Goal: Information Seeking & Learning: Learn about a topic

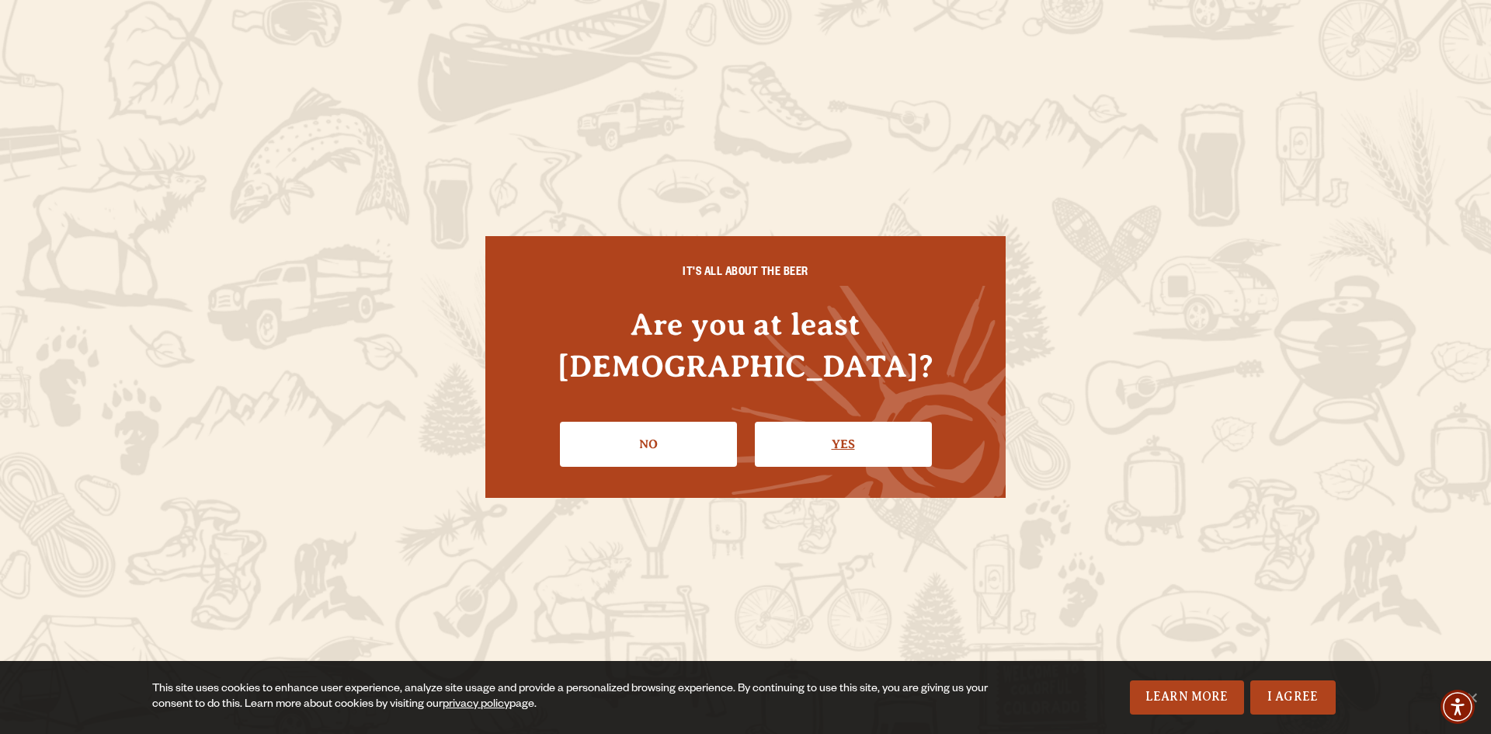
click at [814, 427] on link "Yes" at bounding box center [843, 444] width 177 height 45
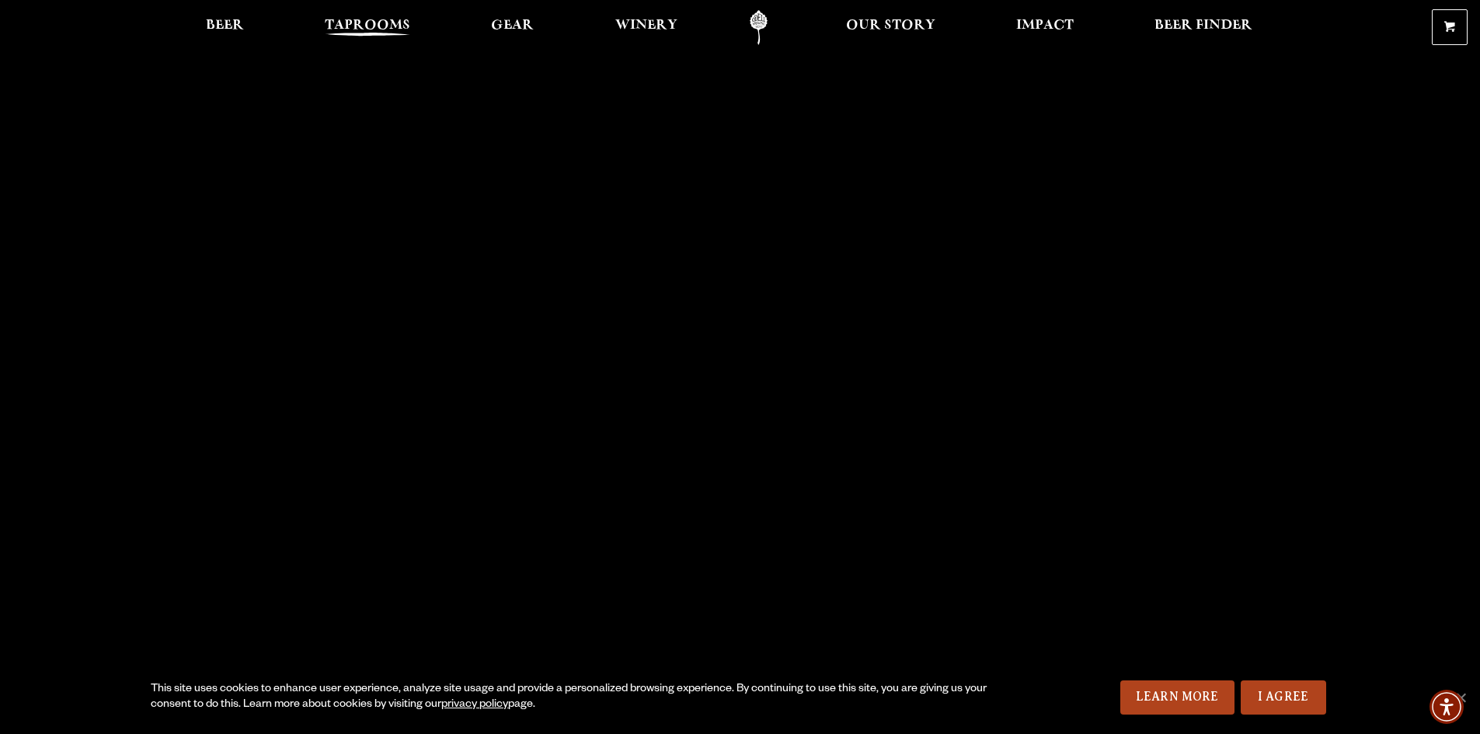
click at [368, 20] on span "Taprooms" at bounding box center [367, 25] width 85 height 12
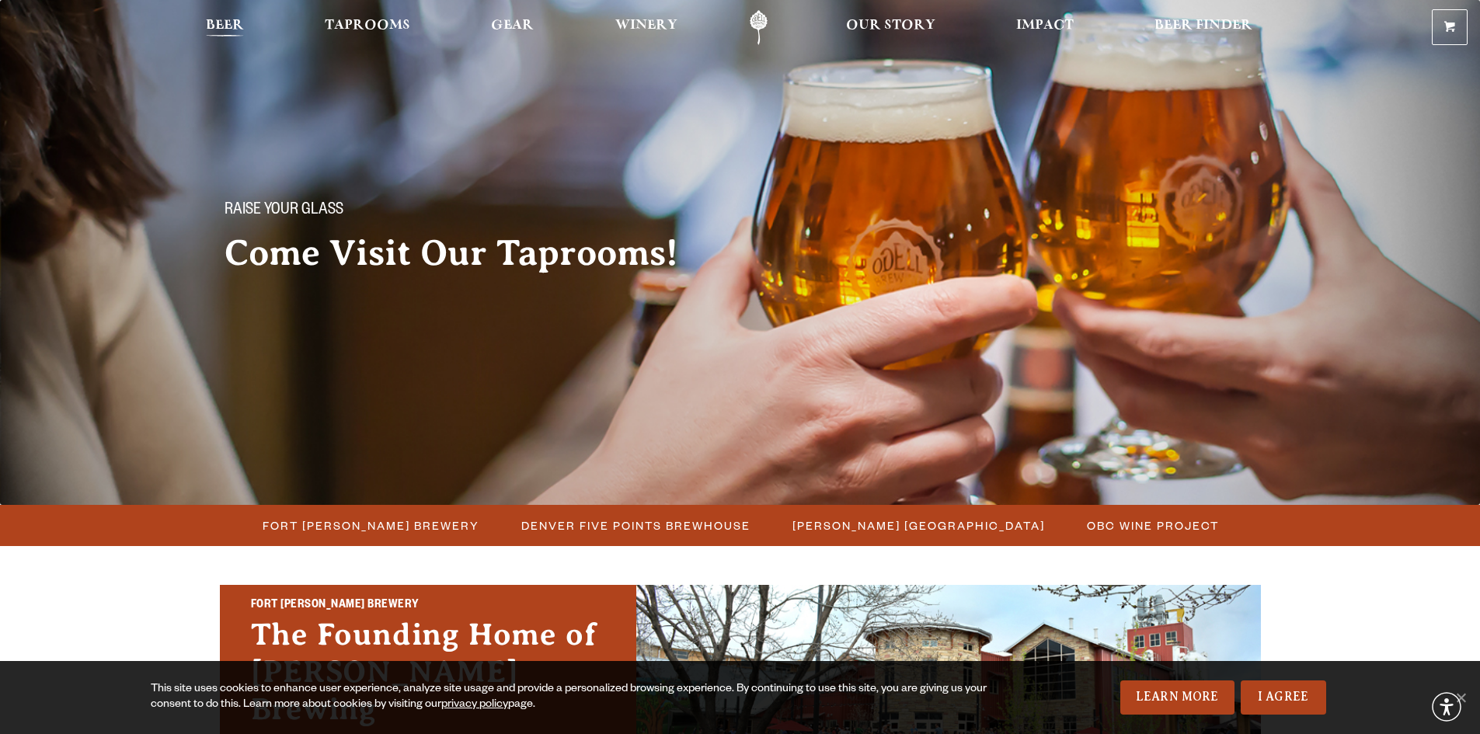
click at [210, 19] on span "Beer" at bounding box center [225, 25] width 38 height 12
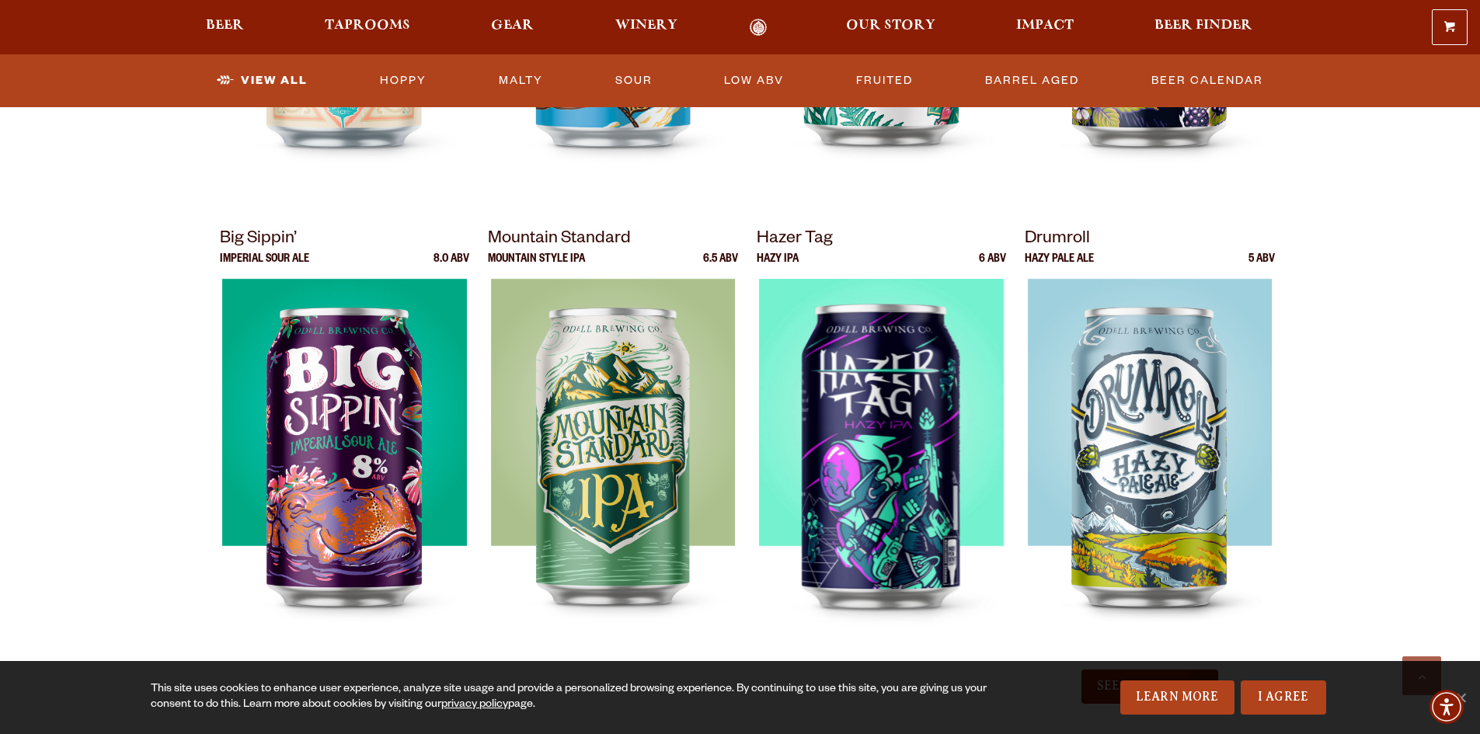
scroll to position [1476, 0]
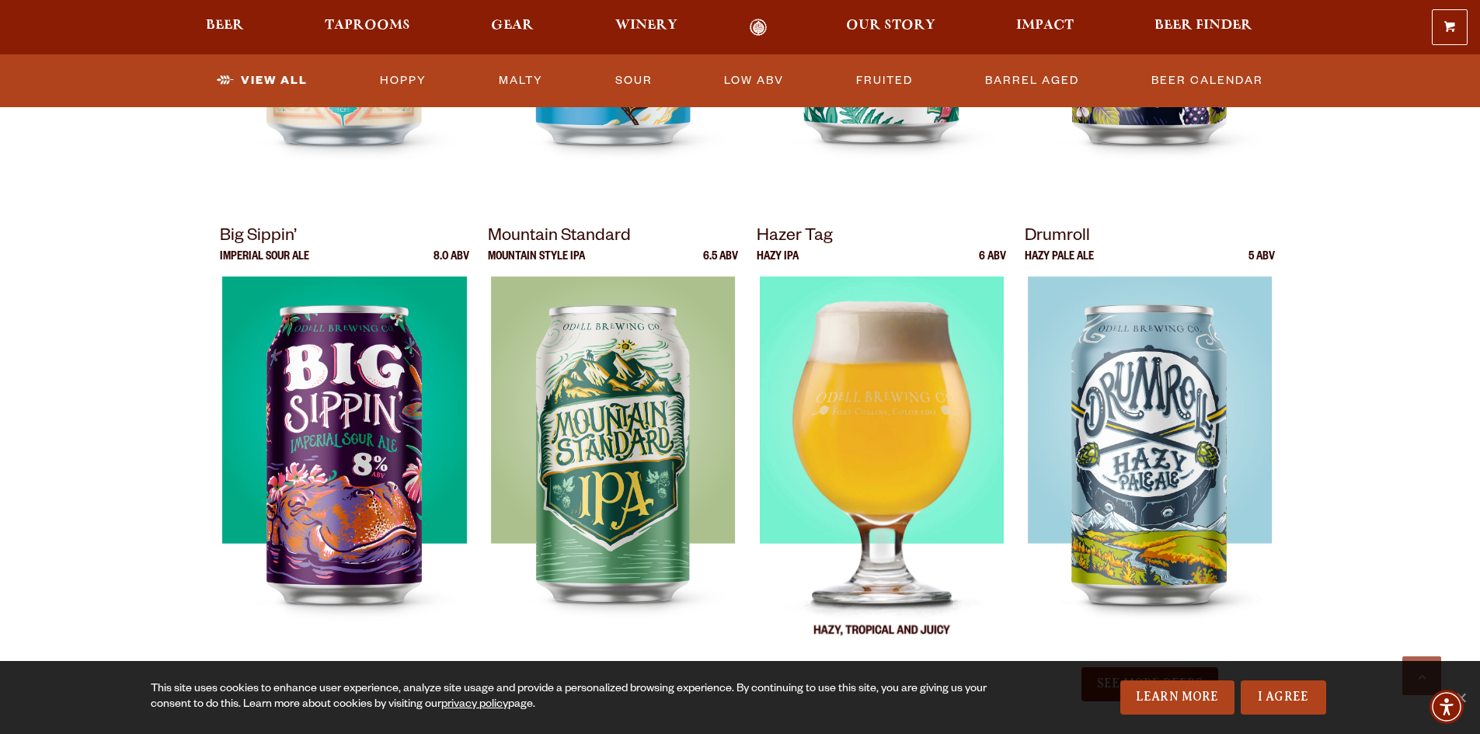
click at [866, 363] on img at bounding box center [881, 471] width 245 height 388
